Goal: Obtain resource: Download file/media

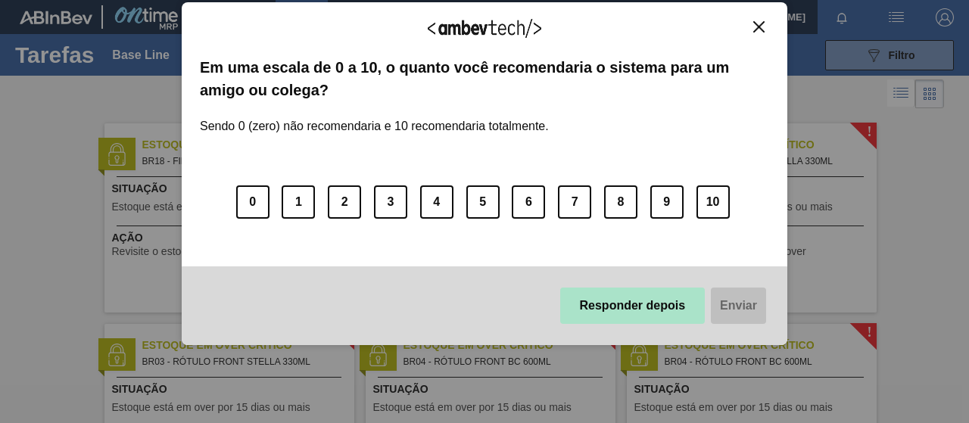
click at [670, 291] on button "Responder depois" at bounding box center [632, 306] width 145 height 36
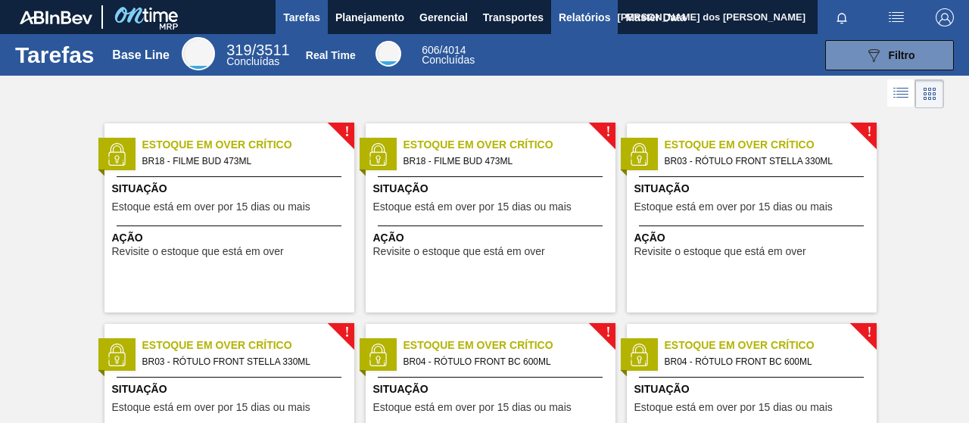
click at [582, 21] on span "Relatórios" at bounding box center [583, 17] width 51 height 18
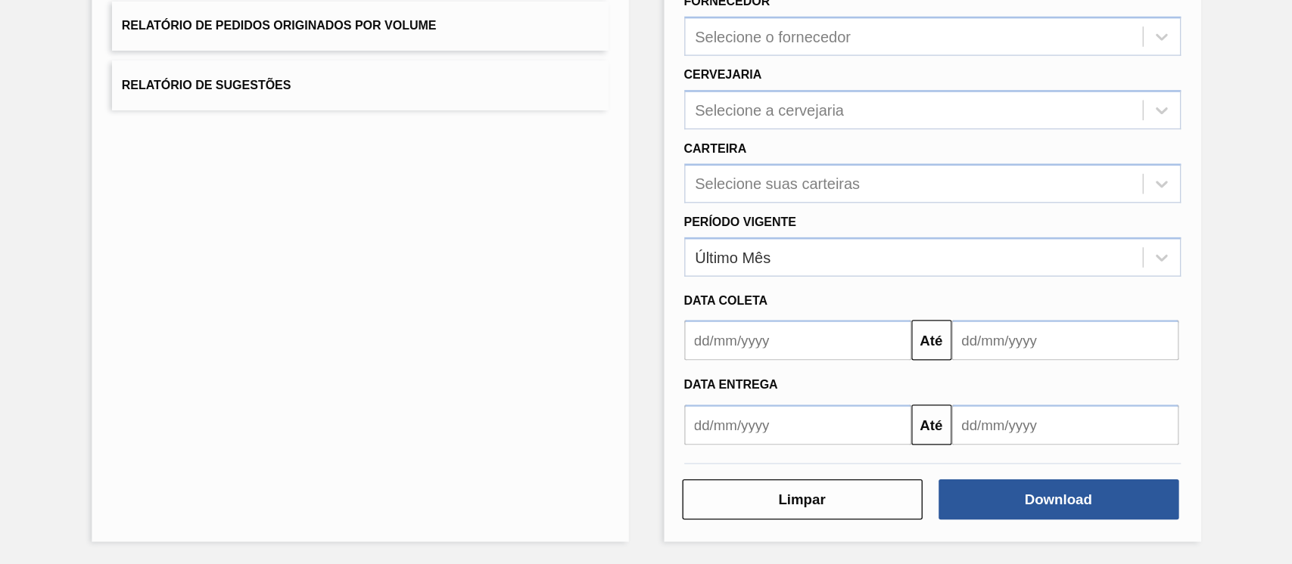
scroll to position [132, 0]
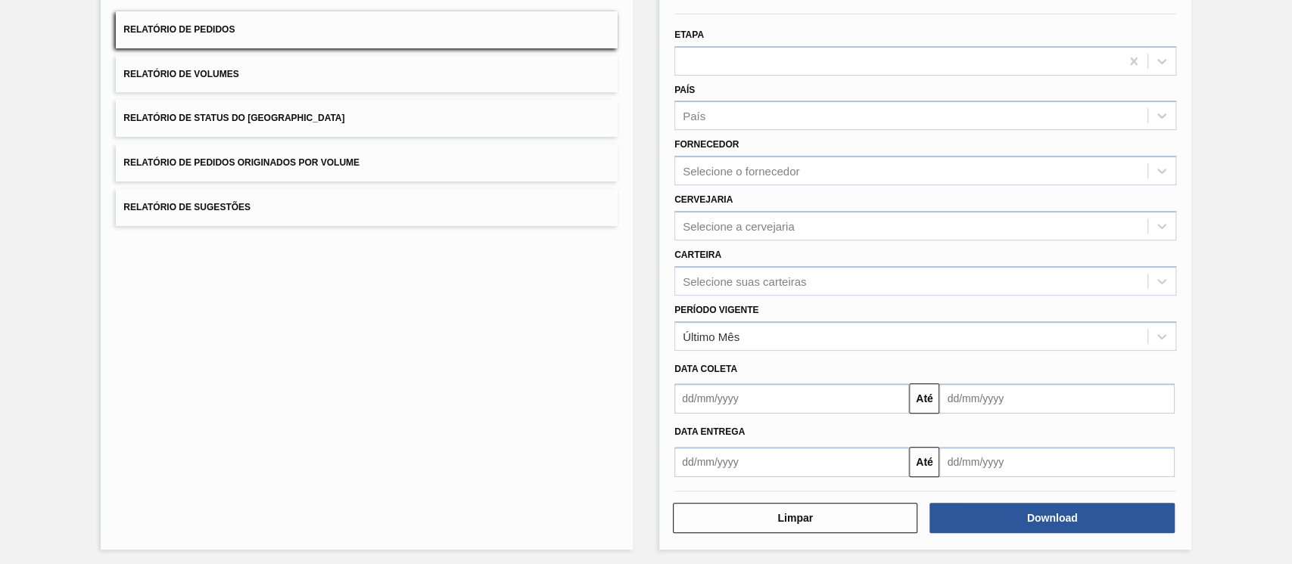
click at [788, 263] on div "Carteira Selecione suas carteiras" at bounding box center [925, 269] width 502 height 51
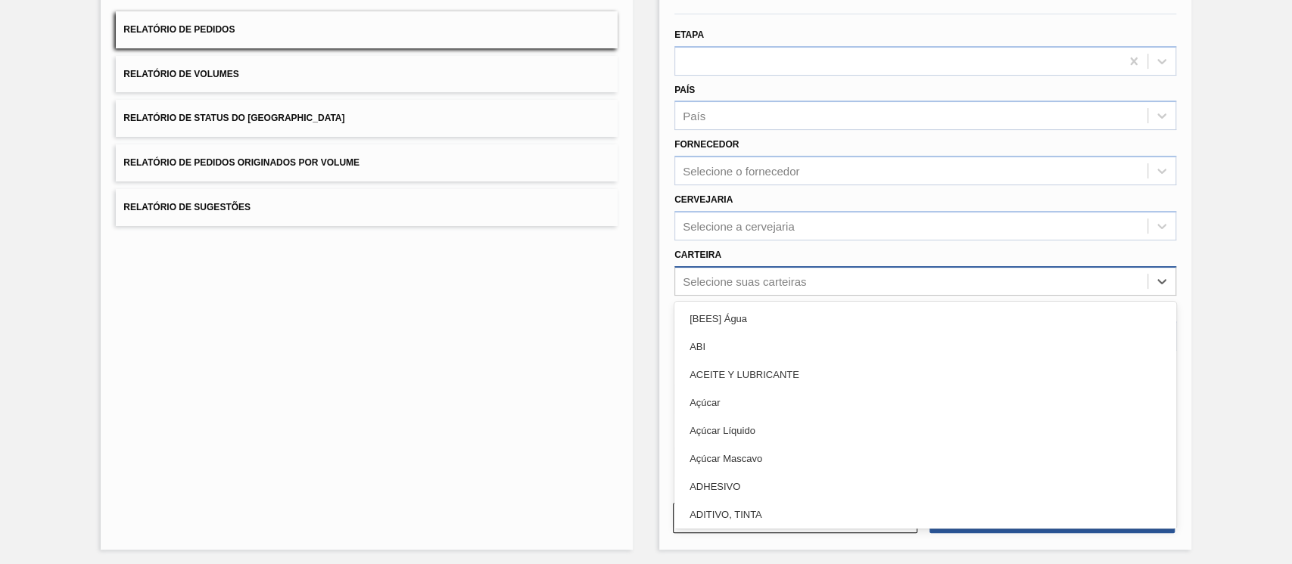
click at [795, 288] on div "Selecione suas carteiras" at bounding box center [911, 281] width 472 height 22
type input "m"
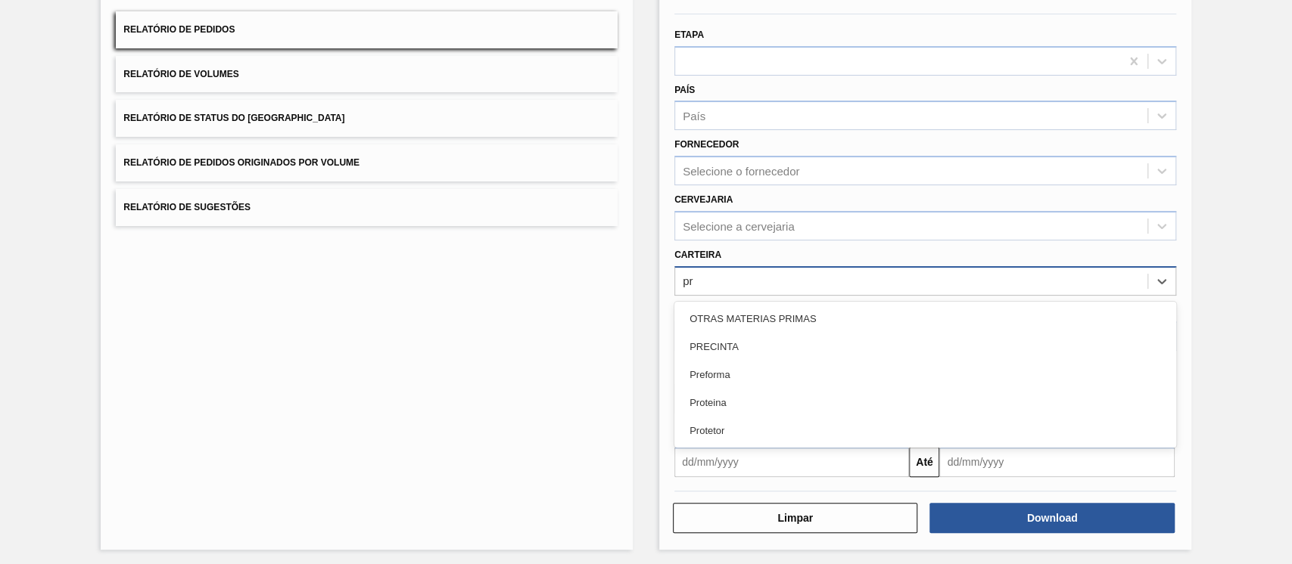
type input "p"
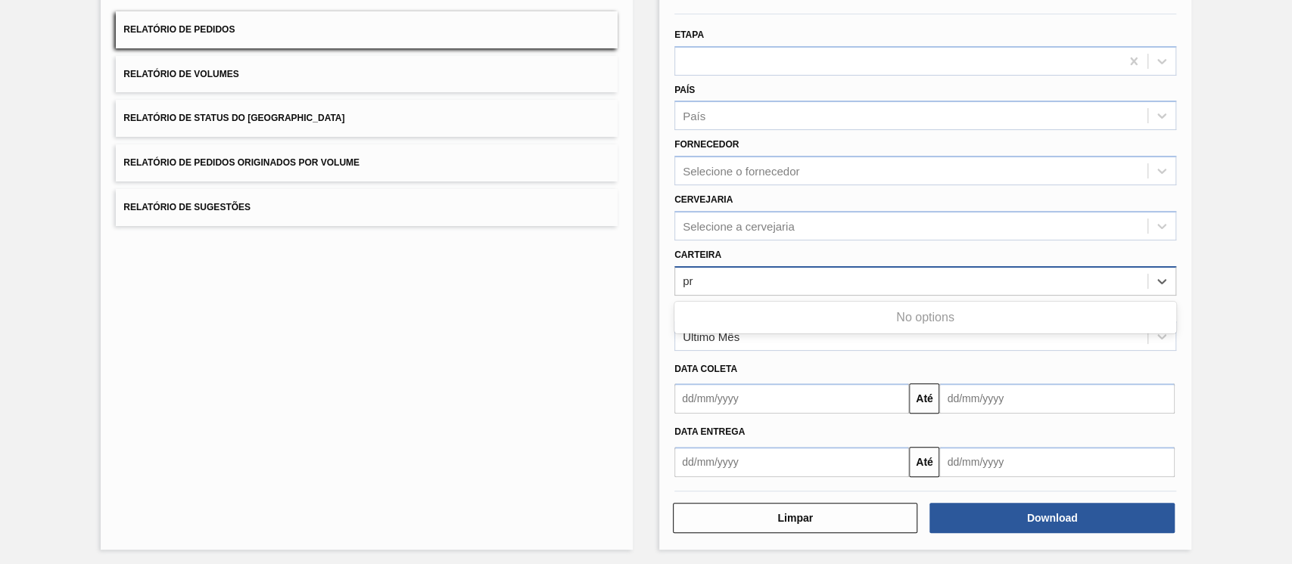
type input "p"
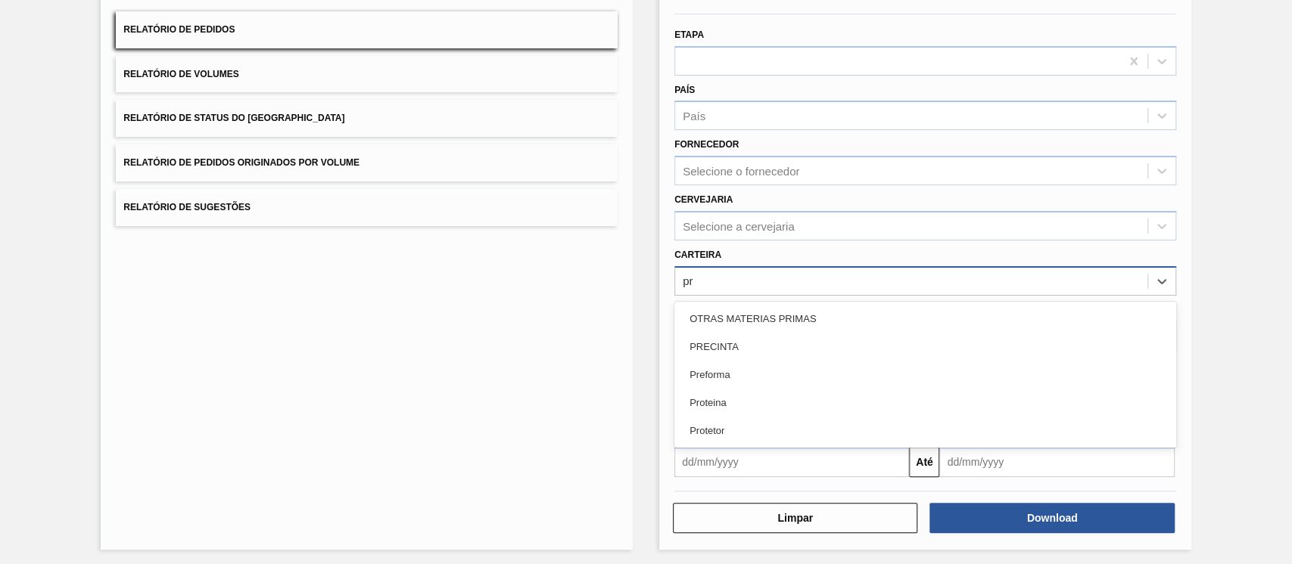
type input "p"
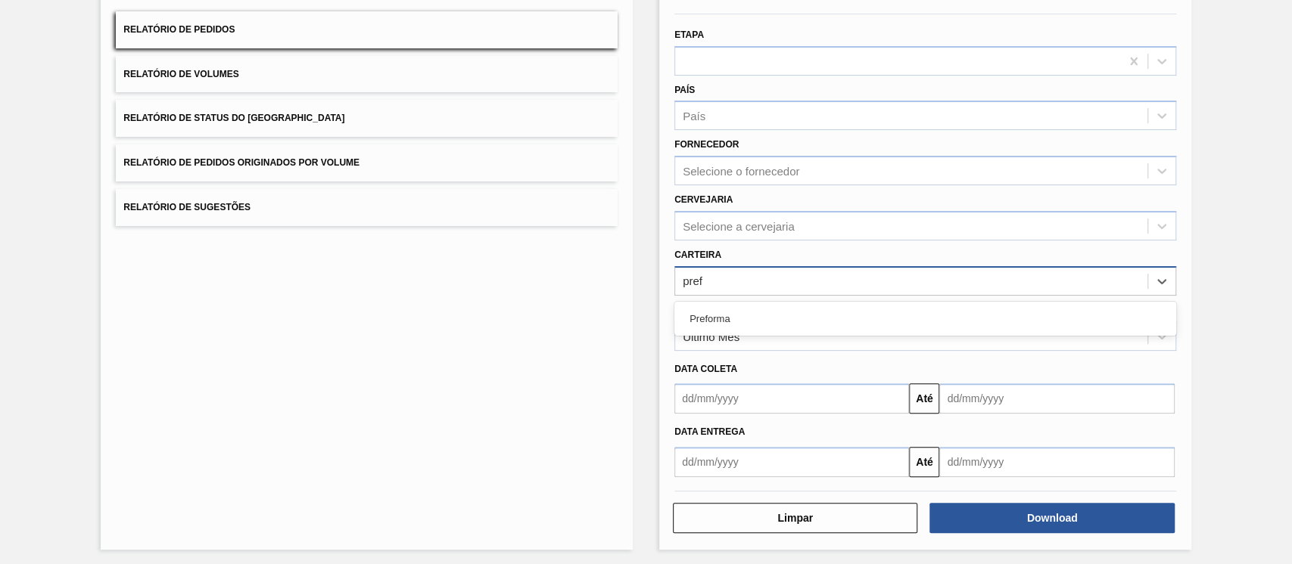
type input "prefo"
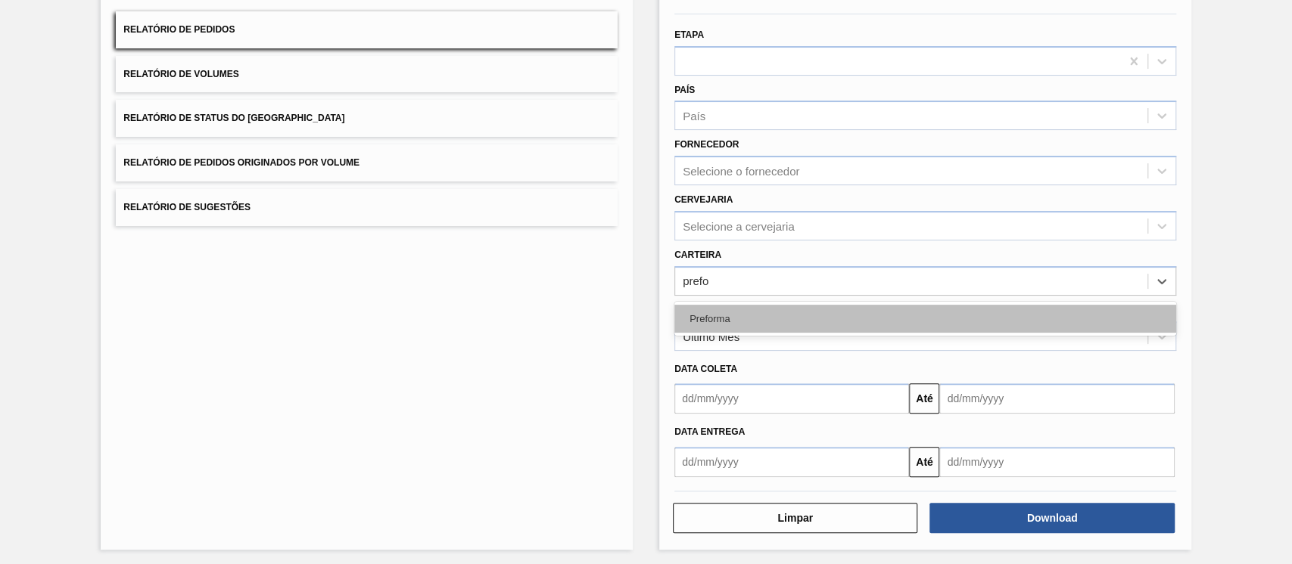
click at [779, 323] on div "Preforma" at bounding box center [925, 319] width 502 height 28
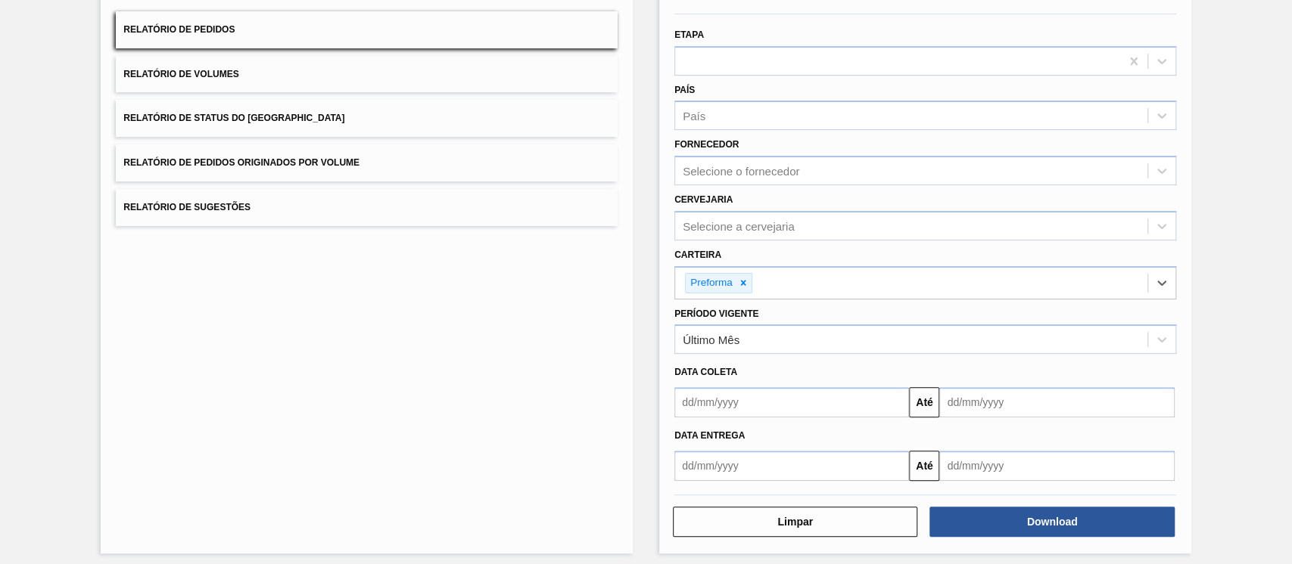
click at [781, 358] on div "Data coleta" at bounding box center [925, 371] width 514 height 26
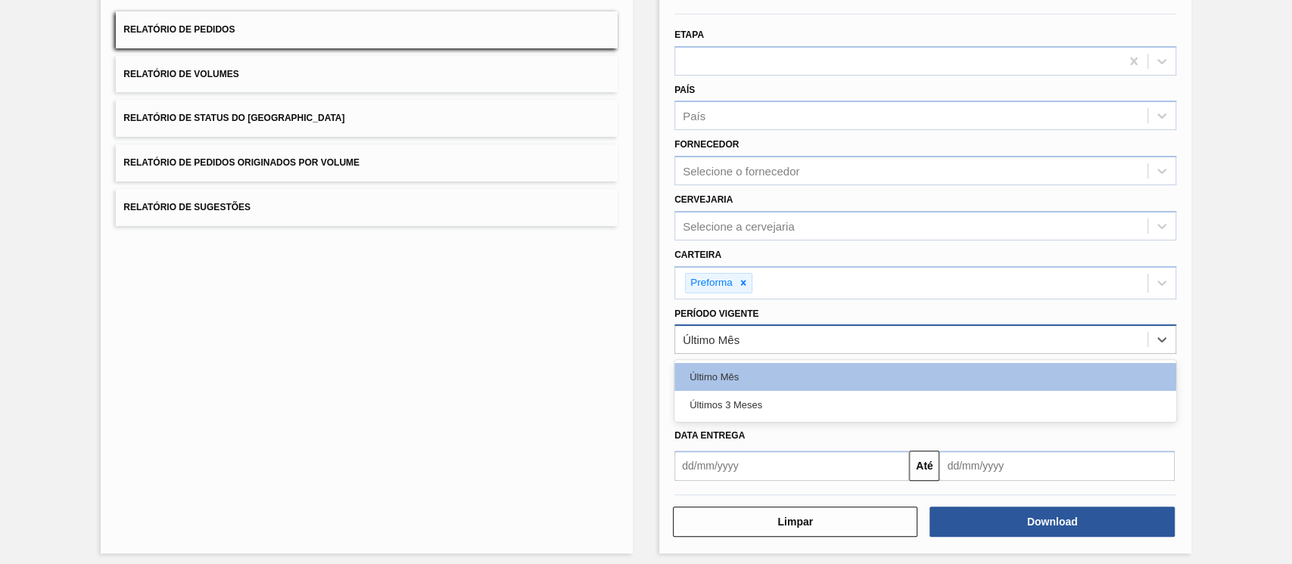
click at [770, 348] on div "Último Mês" at bounding box center [911, 340] width 472 height 22
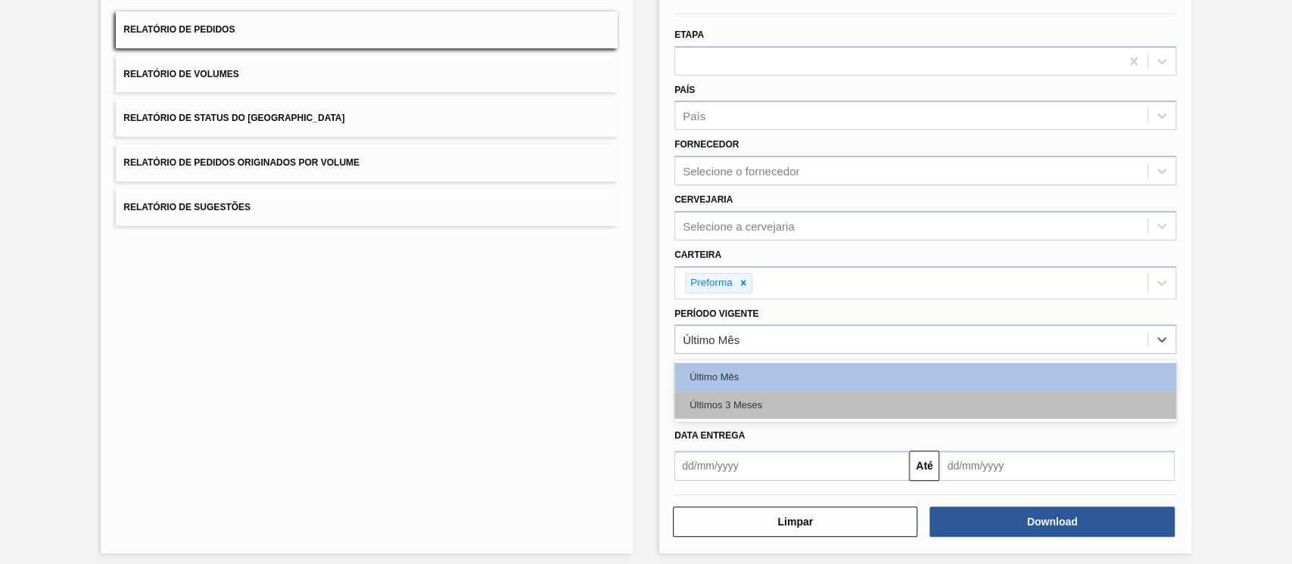
click at [744, 403] on div "Últimos 3 Meses" at bounding box center [925, 405] width 502 height 28
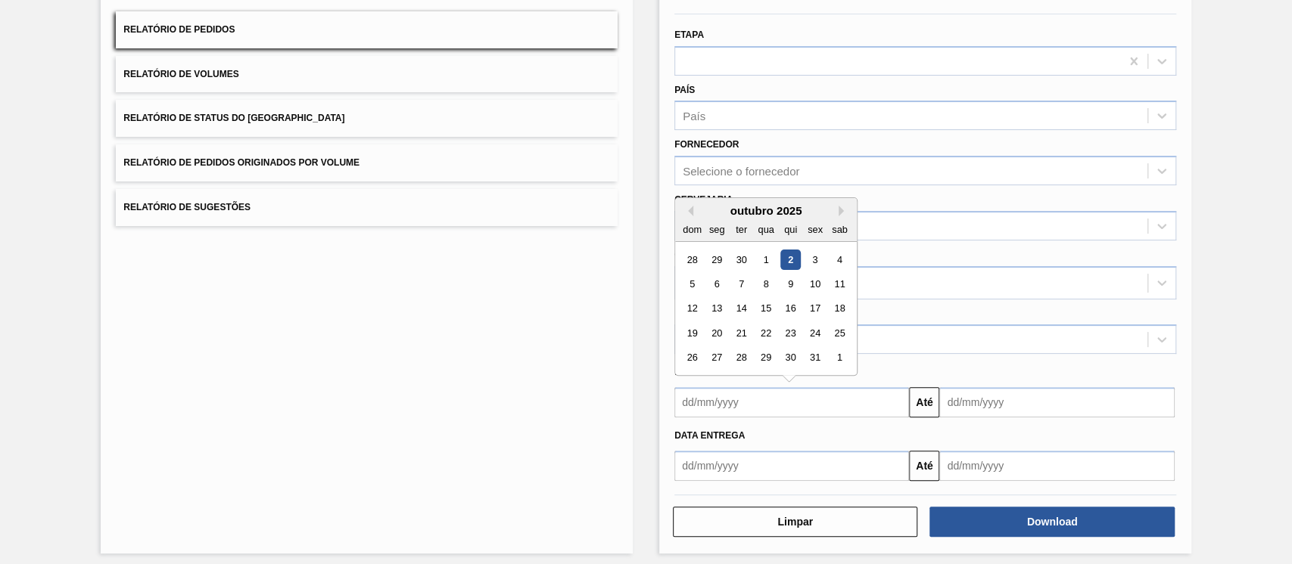
click at [864, 409] on input "text" at bounding box center [791, 402] width 235 height 30
click at [764, 259] on div "1" at bounding box center [765, 260] width 20 height 20
click at [842, 398] on input "[DATE]" at bounding box center [791, 402] width 235 height 30
click at [687, 209] on button "Previous Month" at bounding box center [688, 211] width 11 height 11
click at [717, 263] on div "1" at bounding box center [717, 260] width 20 height 20
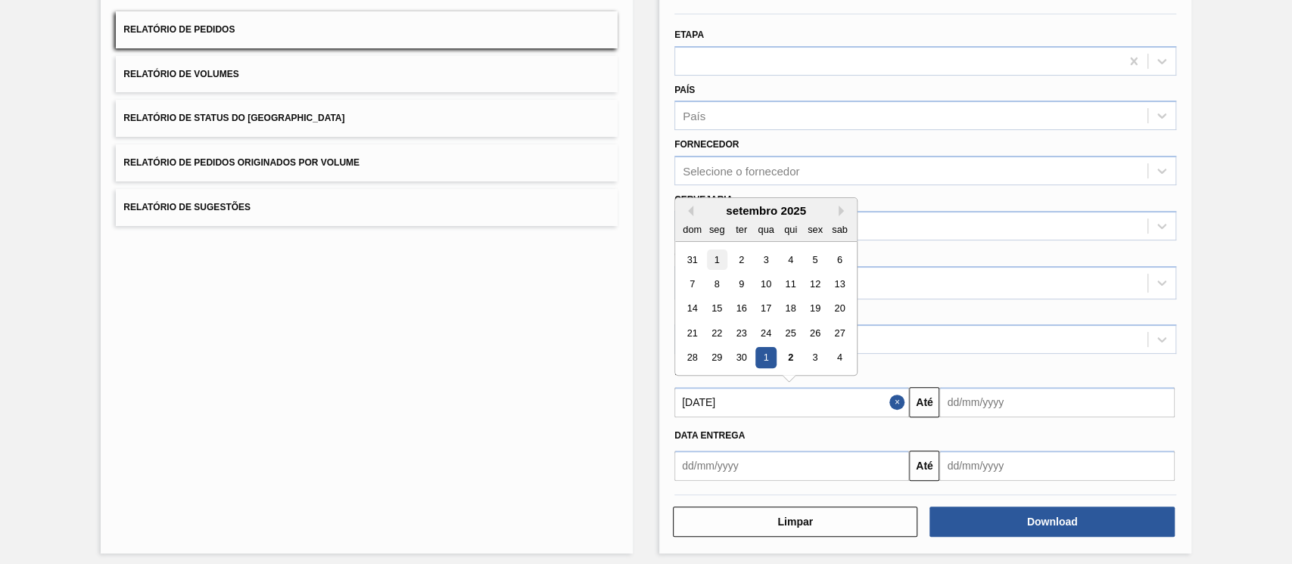
type input "[DATE]"
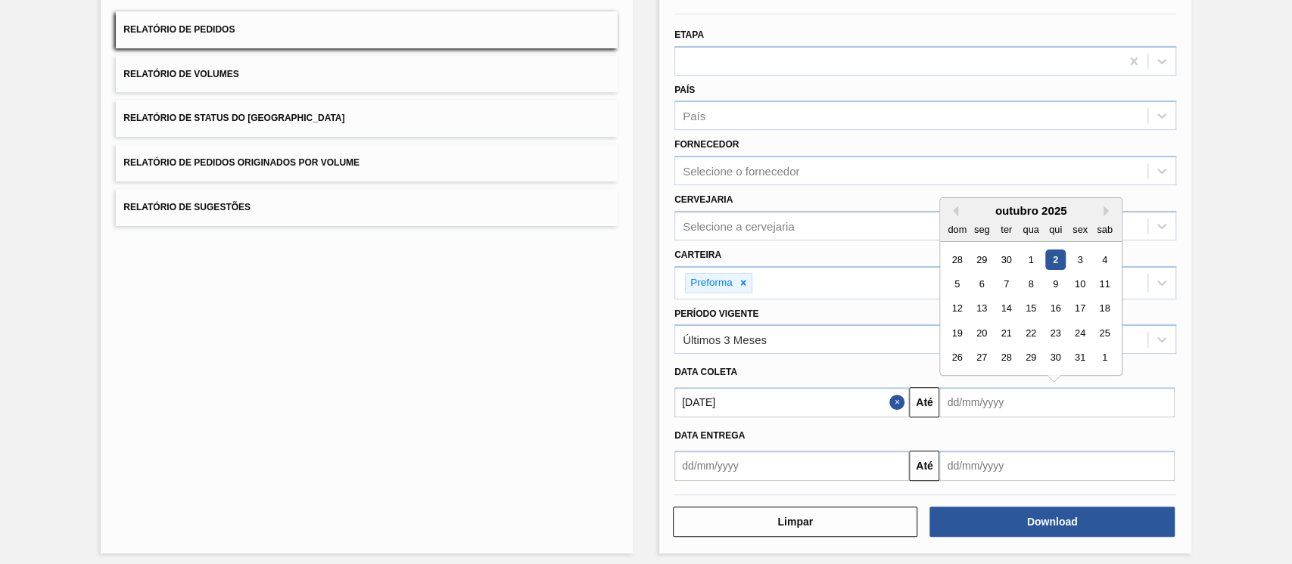
click at [968, 400] on input "text" at bounding box center [1056, 402] width 235 height 30
click at [968, 284] on div "6" at bounding box center [982, 284] width 20 height 20
type input "[DATE]"
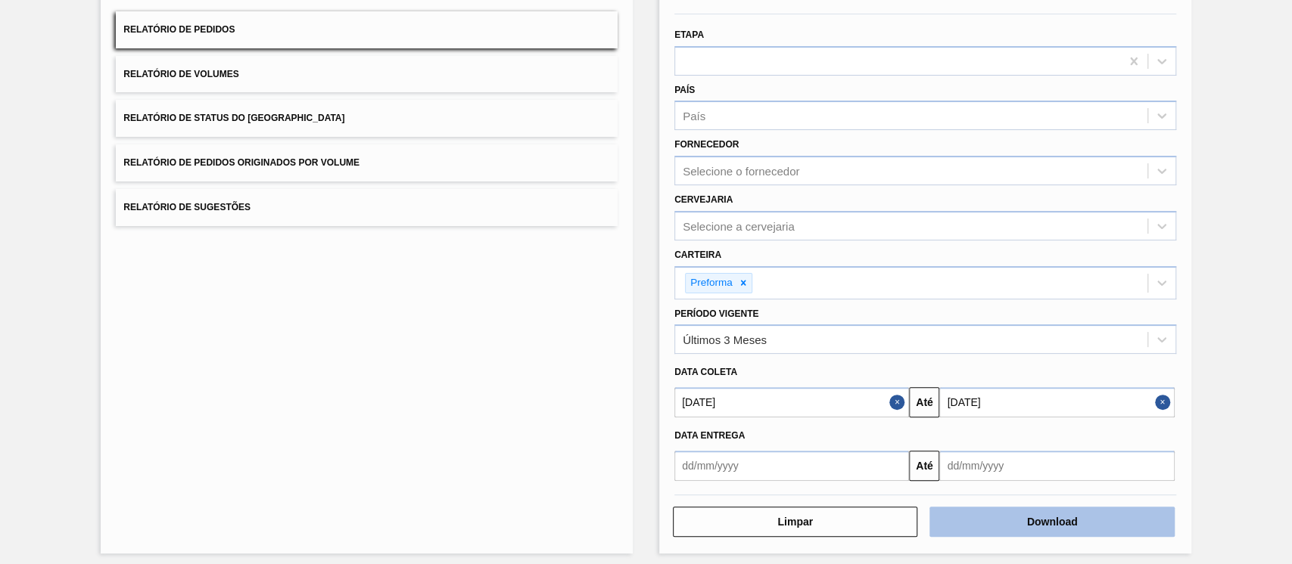
click at [968, 422] on button "Download" at bounding box center [1051, 522] width 244 height 30
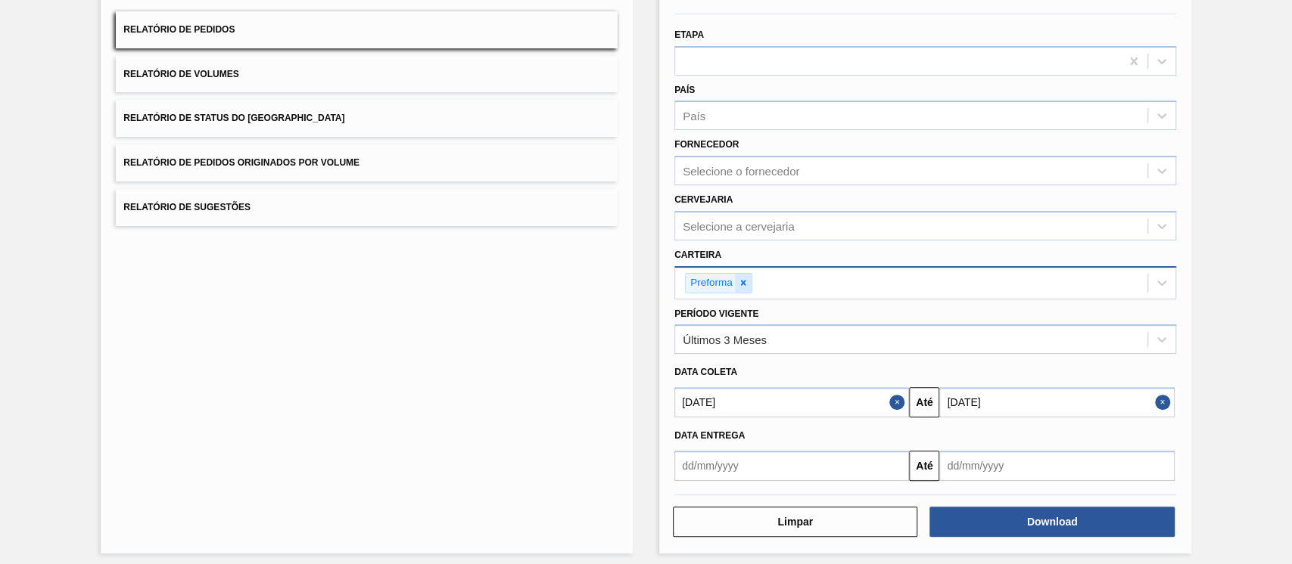
click at [742, 283] on icon at bounding box center [743, 283] width 11 height 11
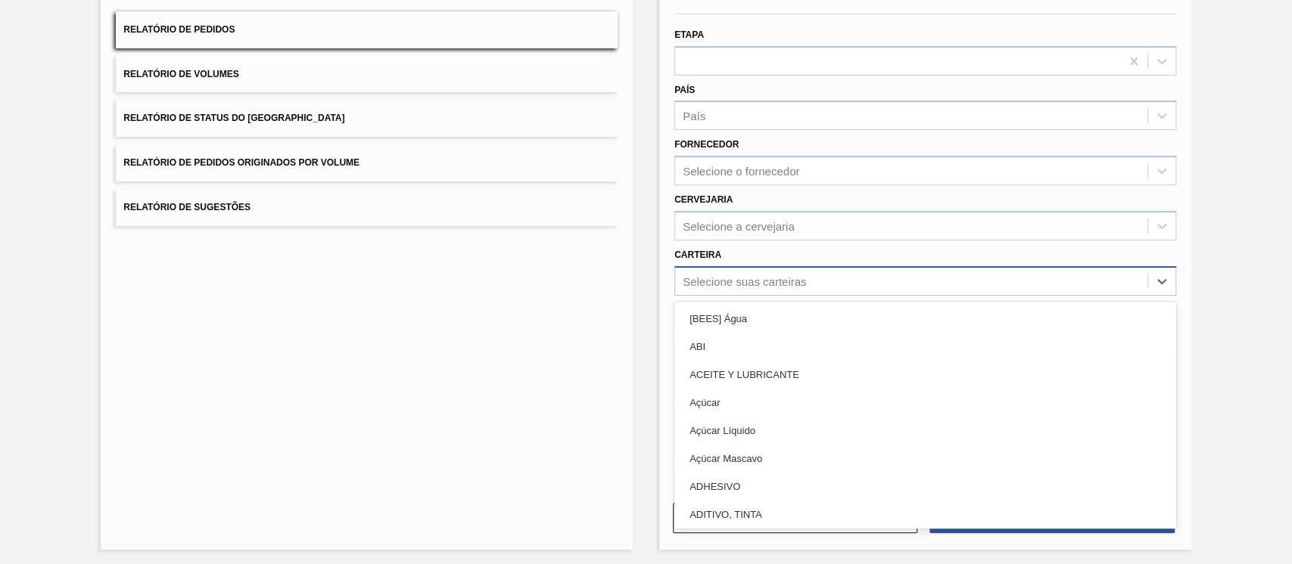
click at [751, 289] on div "Selecione suas carteiras" at bounding box center [911, 281] width 472 height 22
type input "mal"
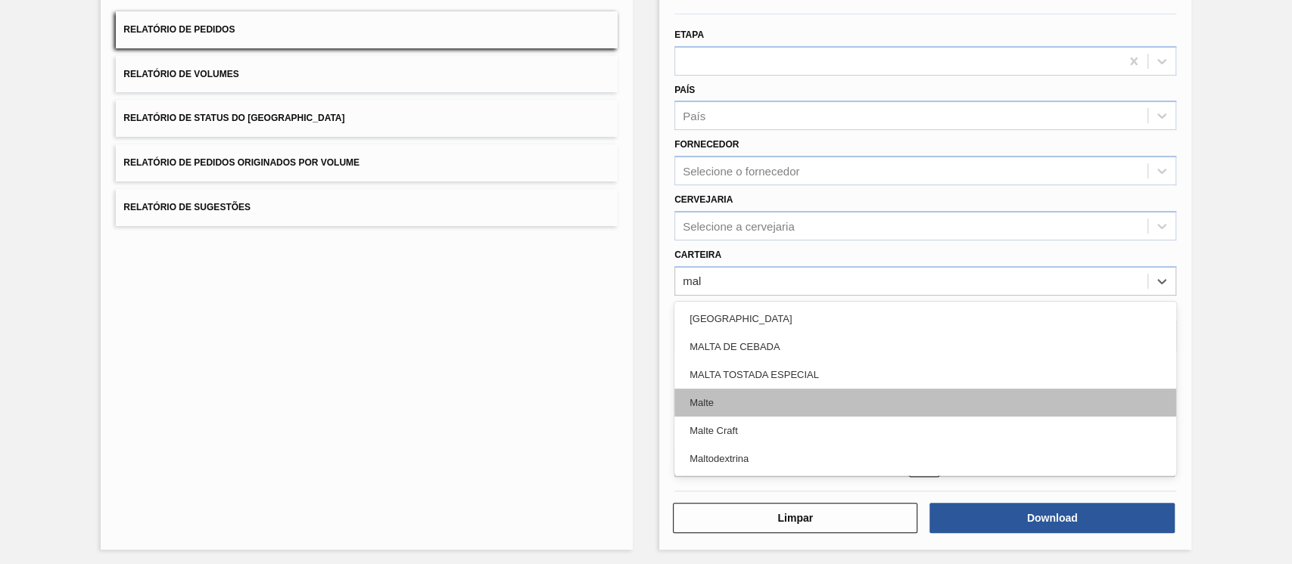
click at [705, 405] on div "Malte" at bounding box center [925, 403] width 502 height 28
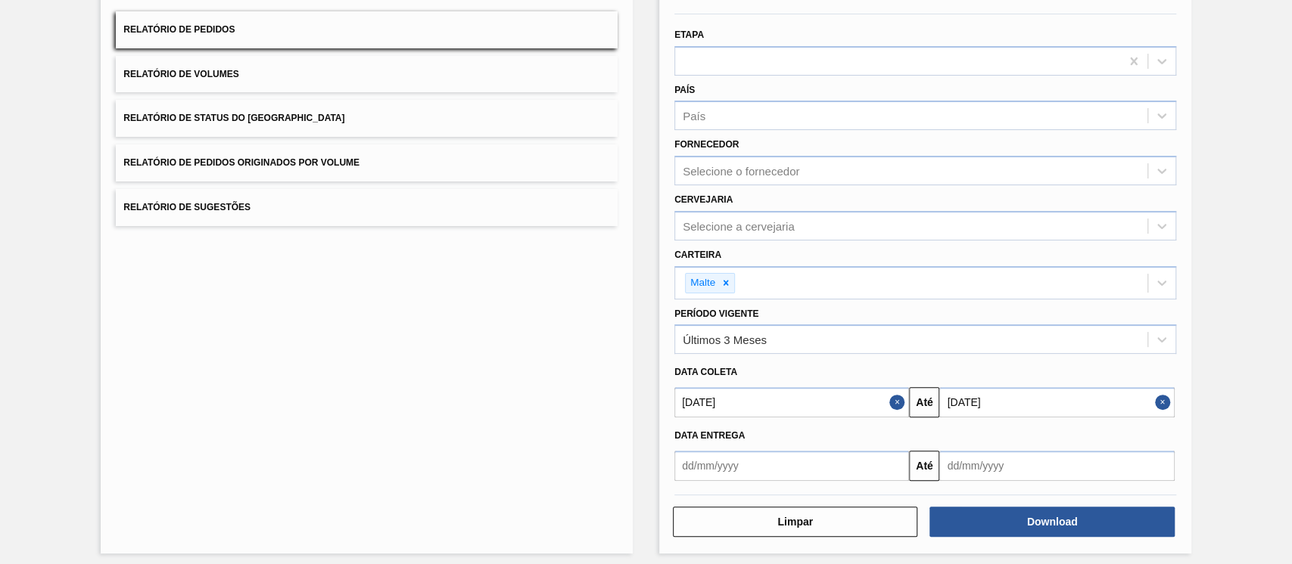
click at [968, 422] on div at bounding box center [925, 495] width 514 height 13
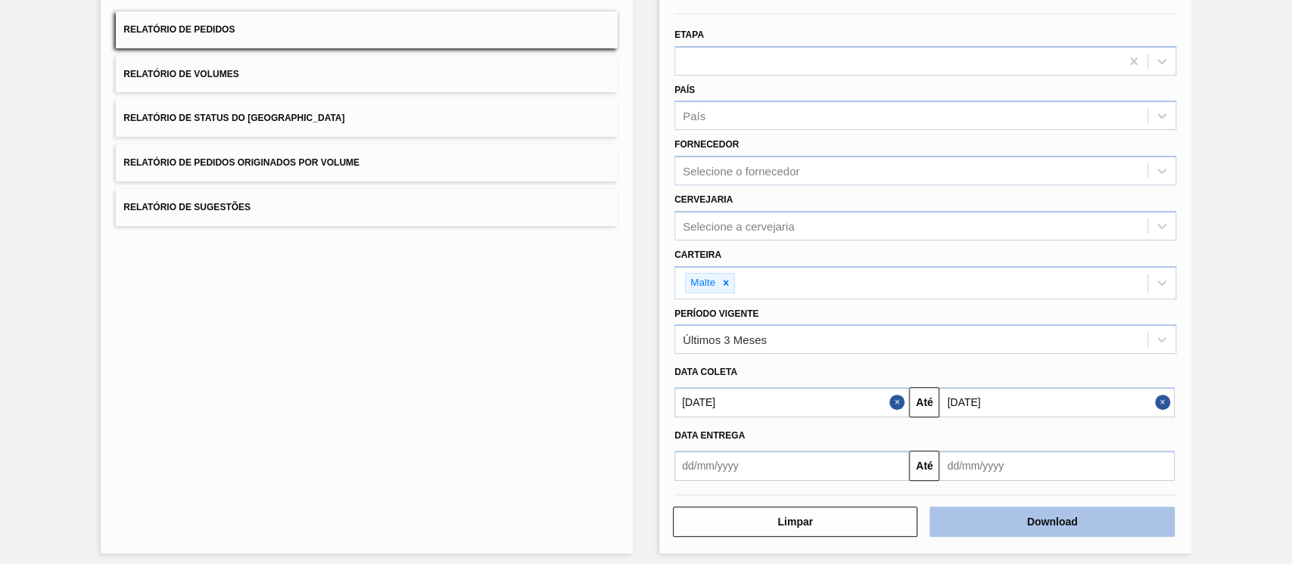
click at [968, 422] on button "Download" at bounding box center [1051, 522] width 244 height 30
